Goal: Information Seeking & Learning: Learn about a topic

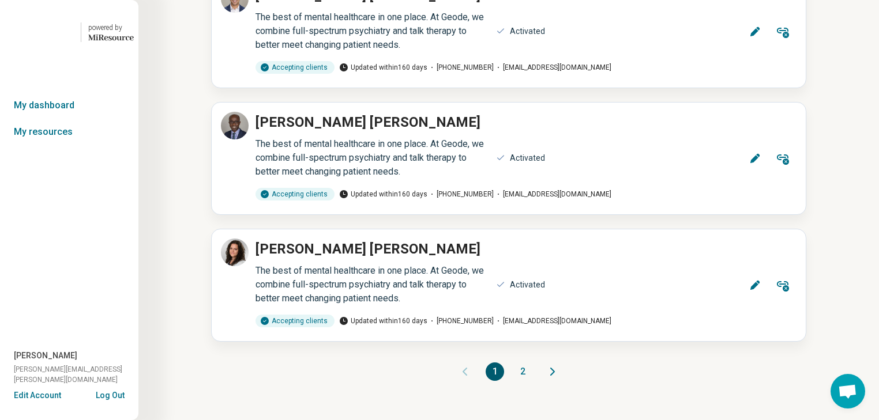
scroll to position [17281, 0]
click at [525, 363] on button "2" at bounding box center [522, 372] width 18 height 18
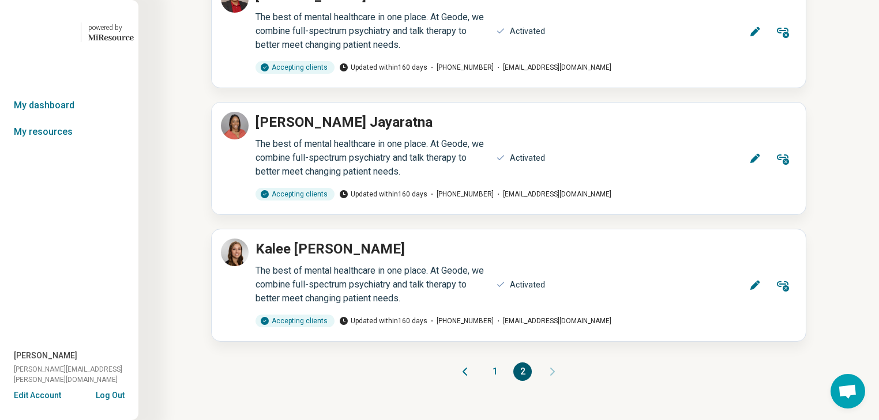
scroll to position [2847, 0]
click at [749, 160] on icon at bounding box center [755, 159] width 12 height 12
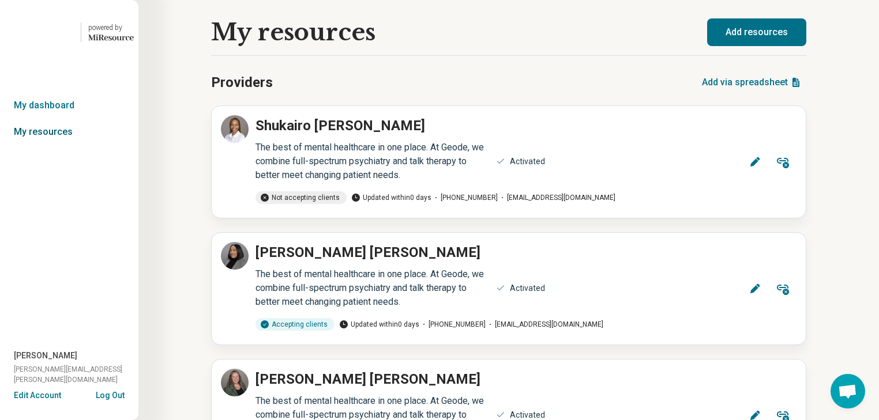
click at [37, 145] on link "My resources" at bounding box center [69, 132] width 138 height 27
click at [64, 119] on link "My dashboard" at bounding box center [69, 105] width 138 height 27
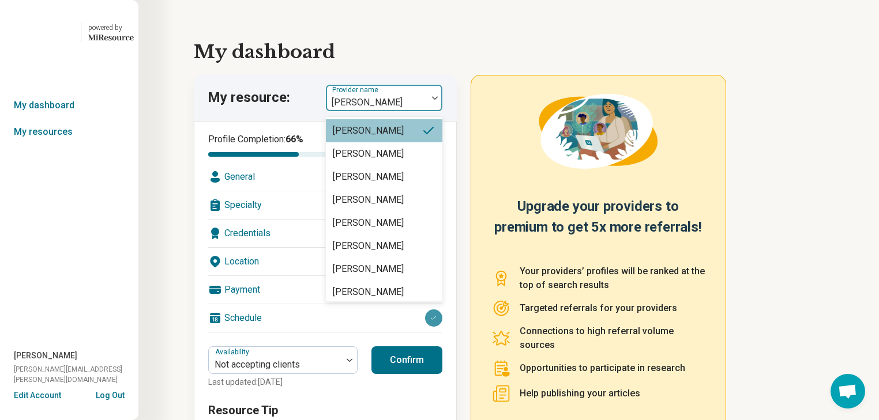
click at [442, 100] on div at bounding box center [434, 97] width 15 height 3
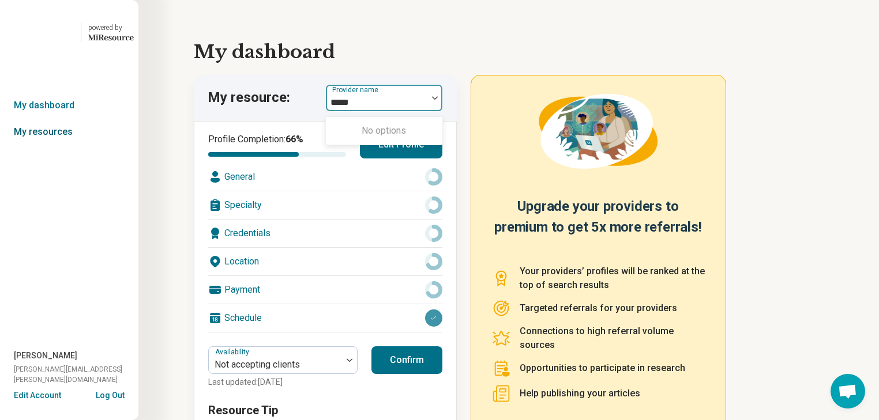
type input "*****"
click at [59, 145] on link "My resources" at bounding box center [69, 132] width 138 height 27
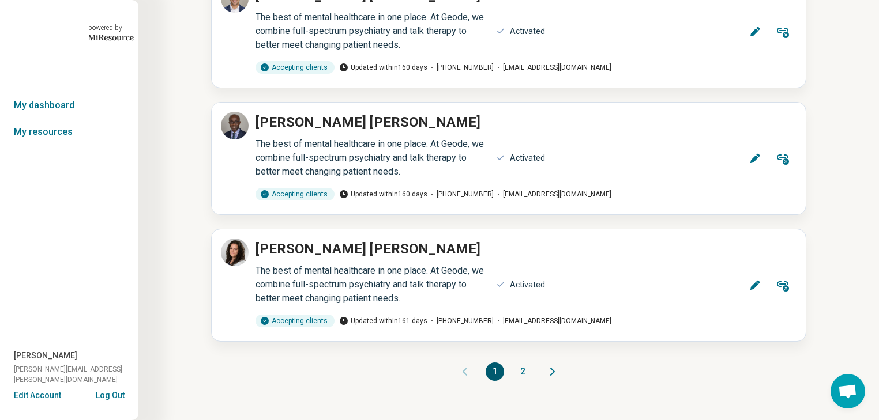
scroll to position [17281, 0]
click at [523, 363] on button "2" at bounding box center [522, 372] width 18 height 18
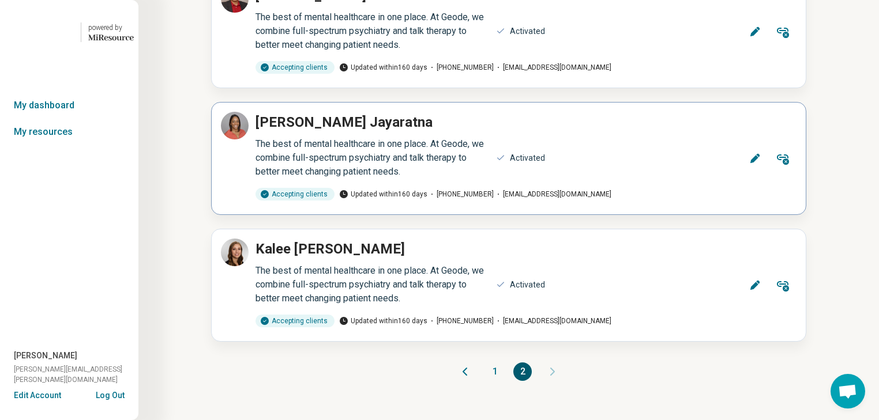
scroll to position [2847, 0]
click at [749, 291] on icon at bounding box center [755, 286] width 12 height 12
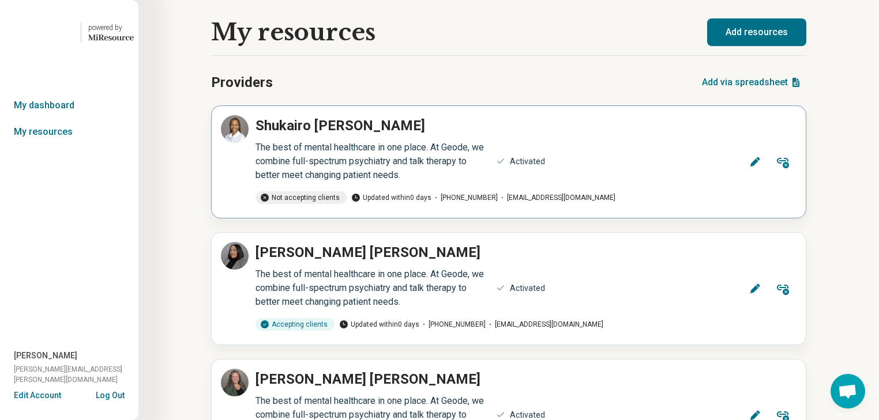
click at [749, 168] on icon at bounding box center [755, 162] width 12 height 12
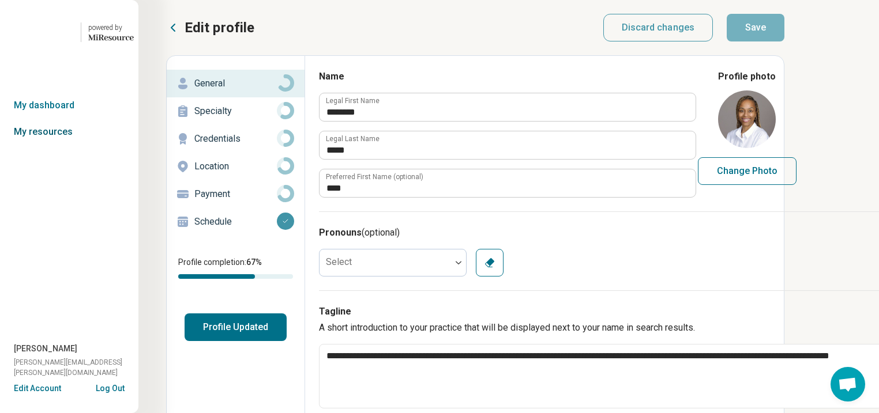
click at [66, 145] on link "My resources" at bounding box center [69, 132] width 138 height 27
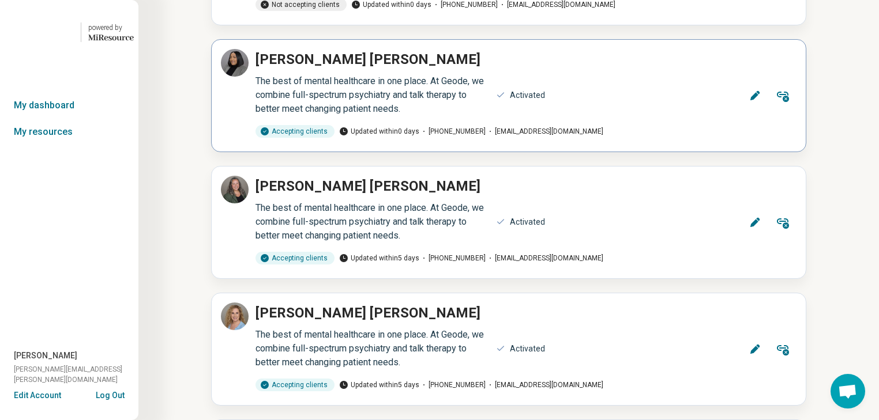
scroll to position [231, 0]
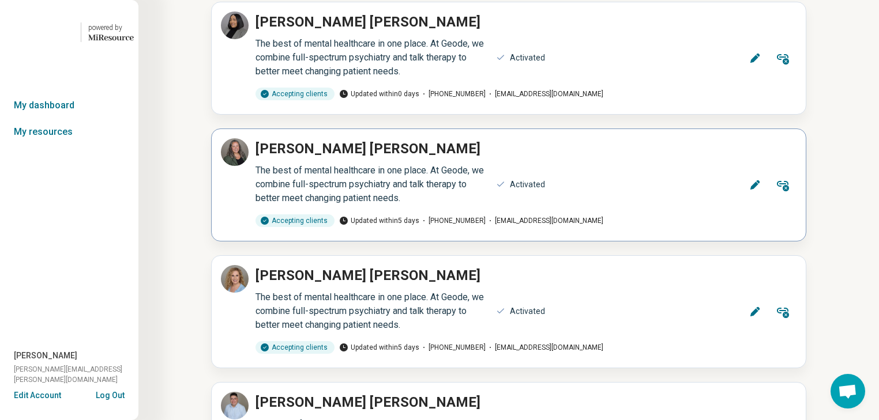
click at [749, 191] on icon at bounding box center [755, 185] width 12 height 12
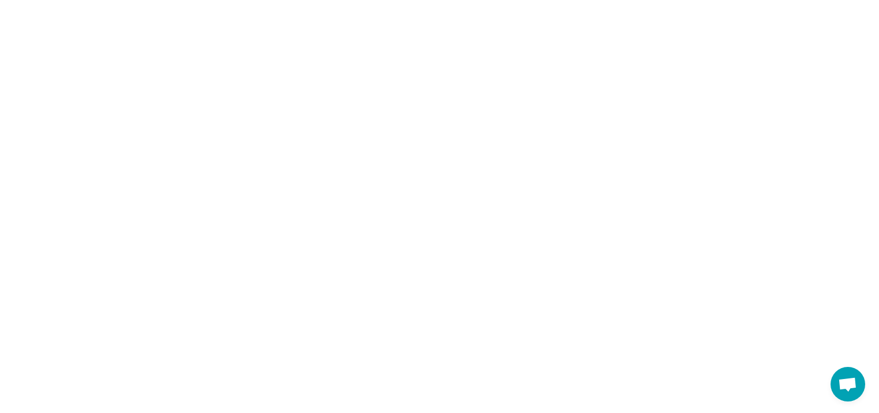
type textarea "*"
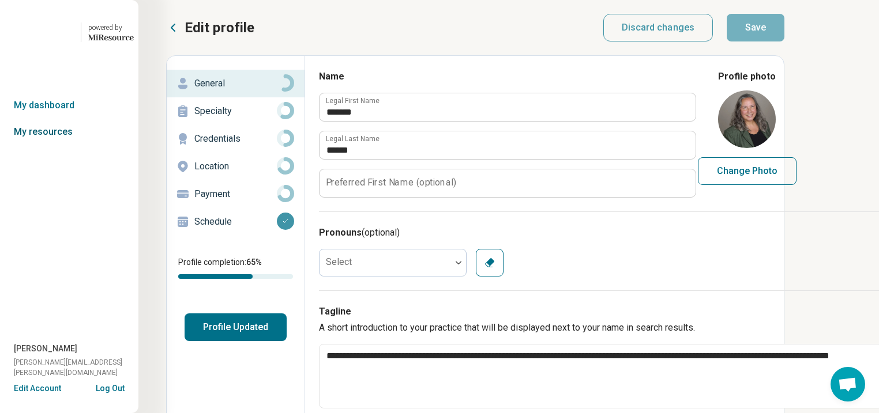
click at [71, 145] on link "My resources" at bounding box center [69, 132] width 138 height 27
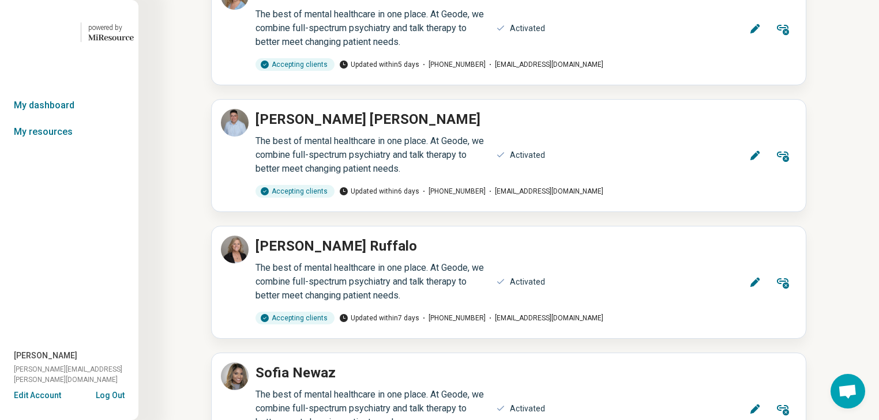
scroll to position [600, 0]
